Goal: Transaction & Acquisition: Purchase product/service

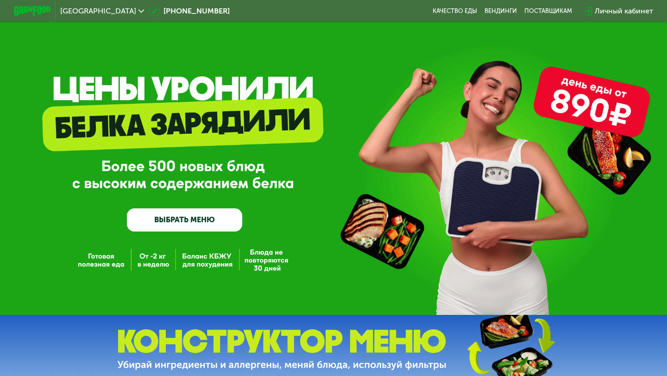
click at [191, 222] on link "ВЫБРАТЬ МЕНЮ" at bounding box center [184, 220] width 115 height 23
click at [185, 213] on link "ВЫБРАТЬ МЕНЮ" at bounding box center [184, 220] width 115 height 23
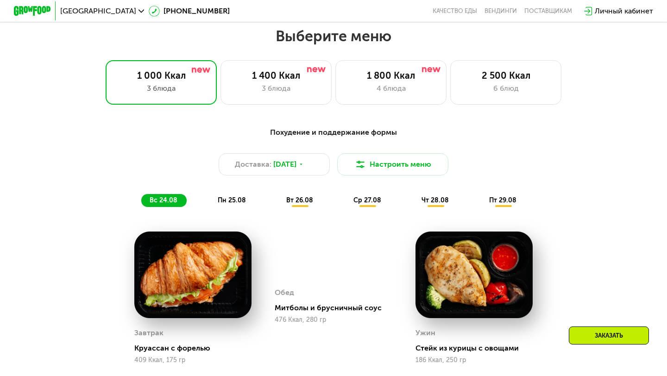
scroll to position [395, 0]
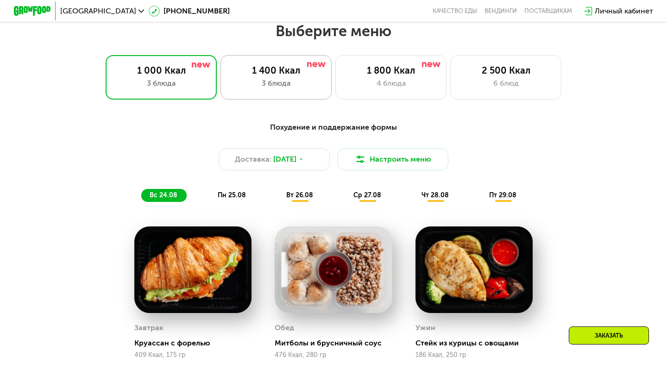
click at [336, 63] on div "1 400 Ккал 3 блюда" at bounding box center [391, 77] width 111 height 44
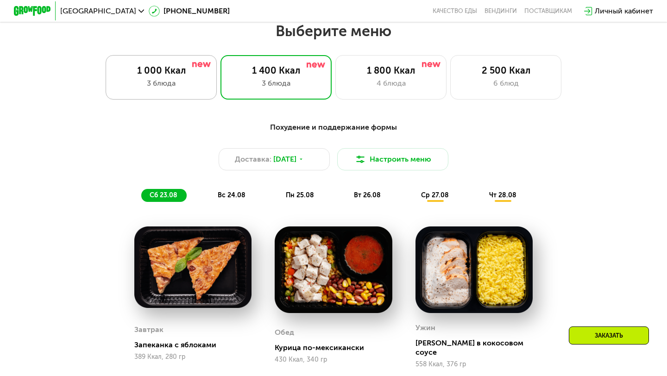
click at [193, 71] on div "1 000 Ккал" at bounding box center [161, 70] width 92 height 11
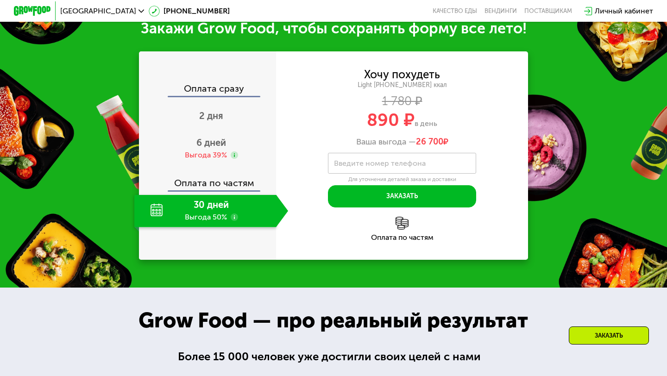
scroll to position [902, 0]
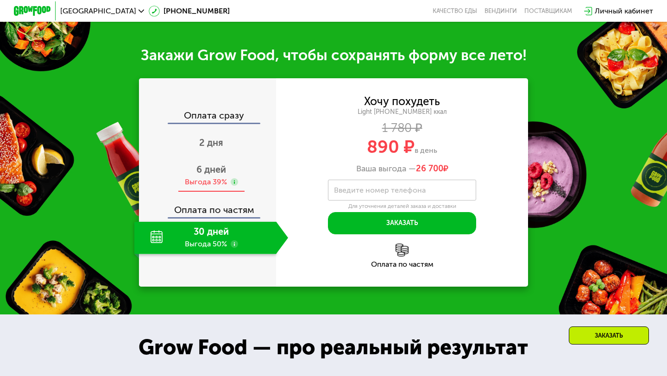
click at [210, 179] on div "Выгода 39%" at bounding box center [206, 182] width 42 height 10
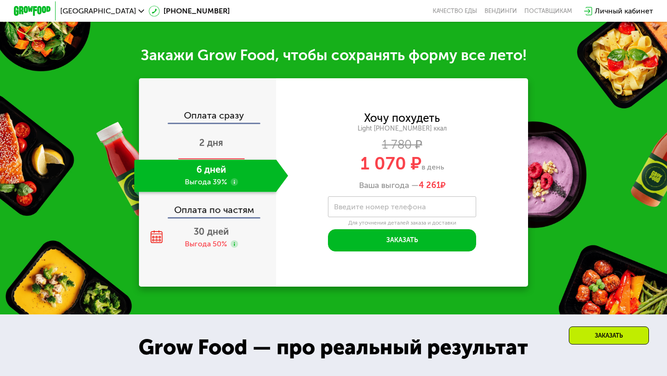
click at [221, 148] on div "2 дня" at bounding box center [211, 143] width 154 height 32
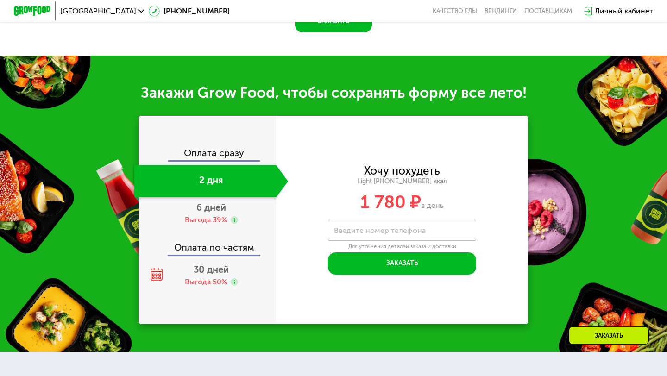
click at [226, 151] on div "Оплата сразу" at bounding box center [208, 154] width 136 height 12
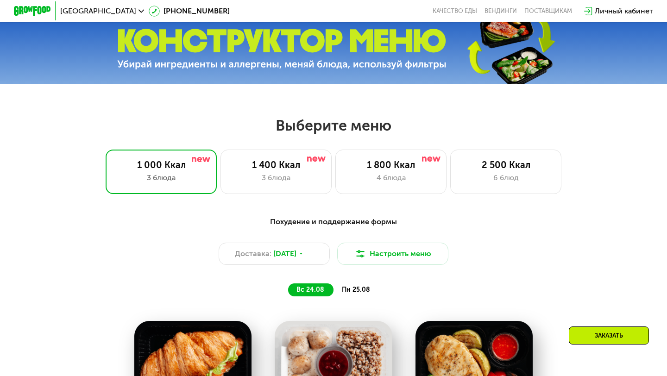
scroll to position [271, 0]
